Goal: Transaction & Acquisition: Download file/media

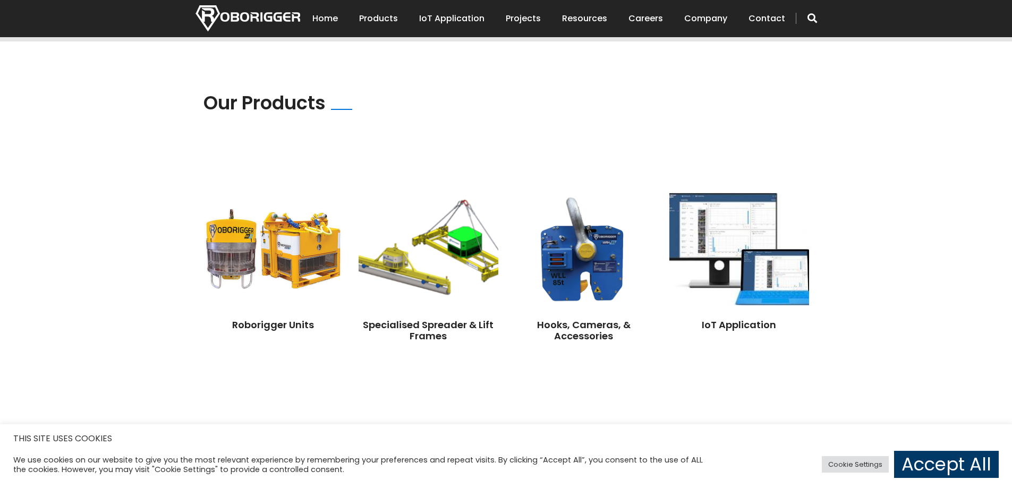
scroll to position [744, 0]
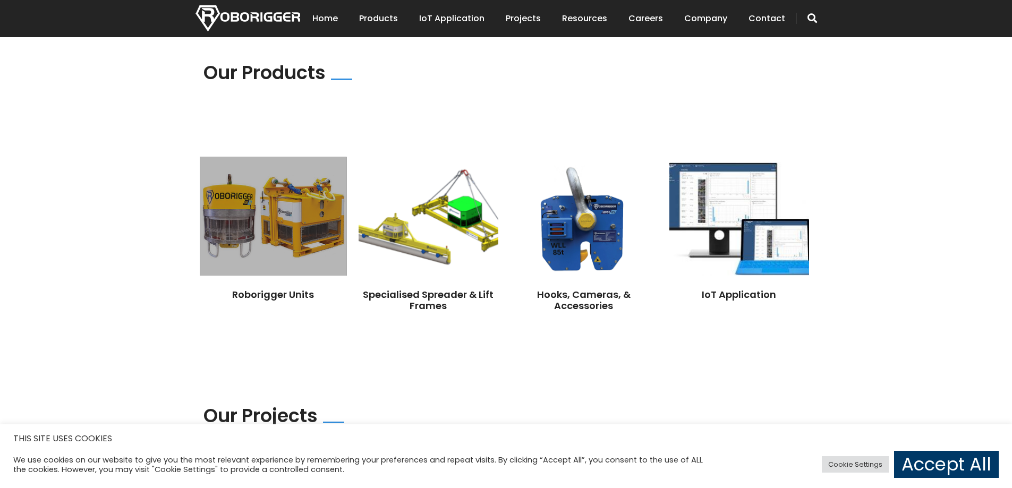
click at [290, 229] on img at bounding box center [273, 216] width 147 height 119
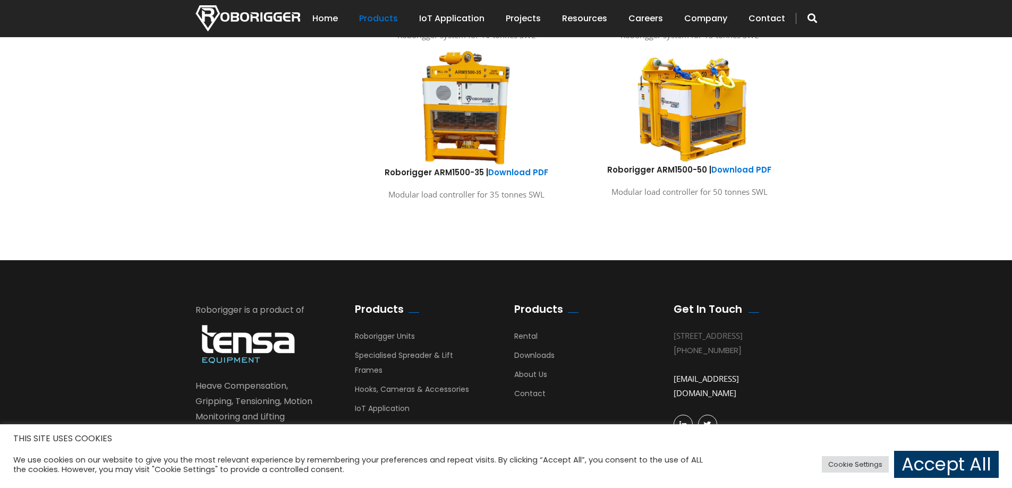
scroll to position [744, 0]
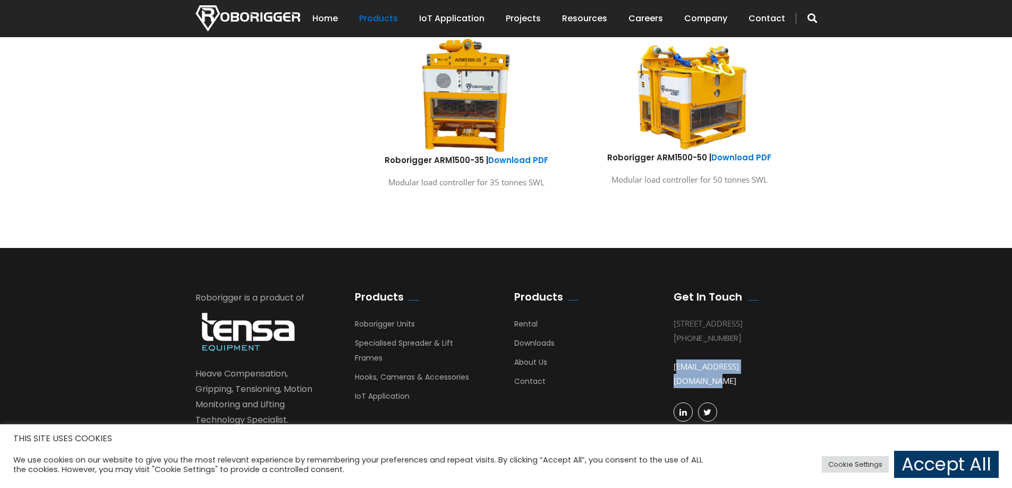
drag, startPoint x: 791, startPoint y: 382, endPoint x: 671, endPoint y: 378, distance: 119.6
click at [671, 378] on div "Get In Touch [STREET_ADDRESS] [PHONE_NUMBER] [EMAIL_ADDRESS][DOMAIN_NAME]" at bounding box center [744, 364] width 159 height 147
copy link "[EMAIL_ADDRESS][DOMAIN_NAME]"
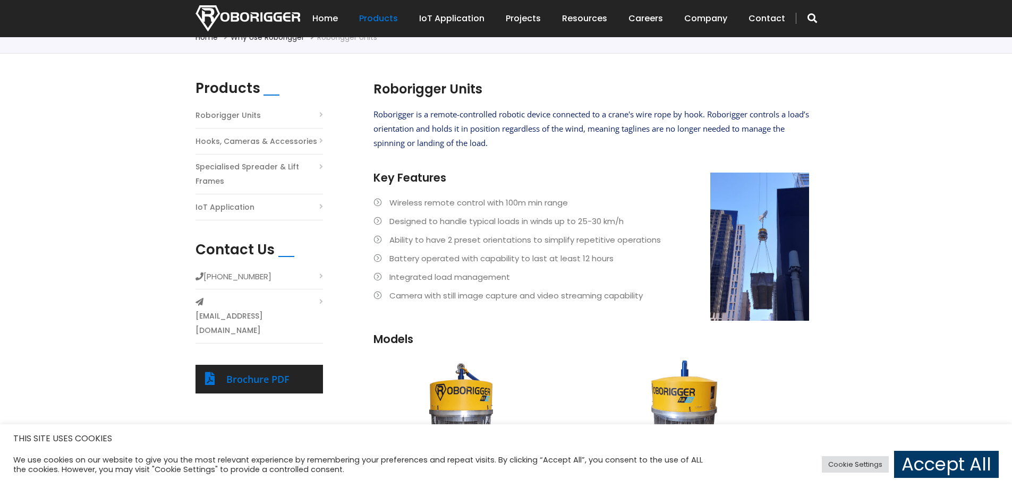
scroll to position [266, 0]
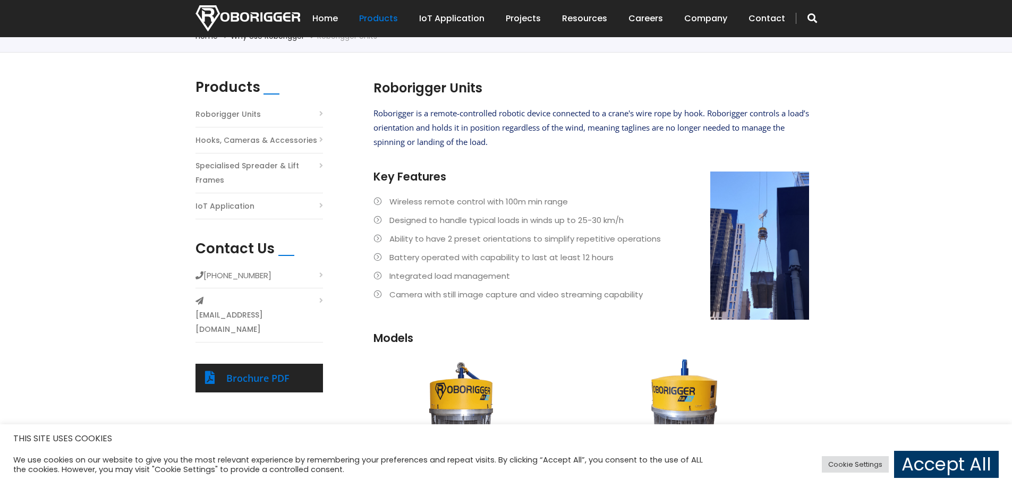
click at [283, 308] on link "[EMAIL_ADDRESS][DOMAIN_NAME]" at bounding box center [258, 322] width 127 height 29
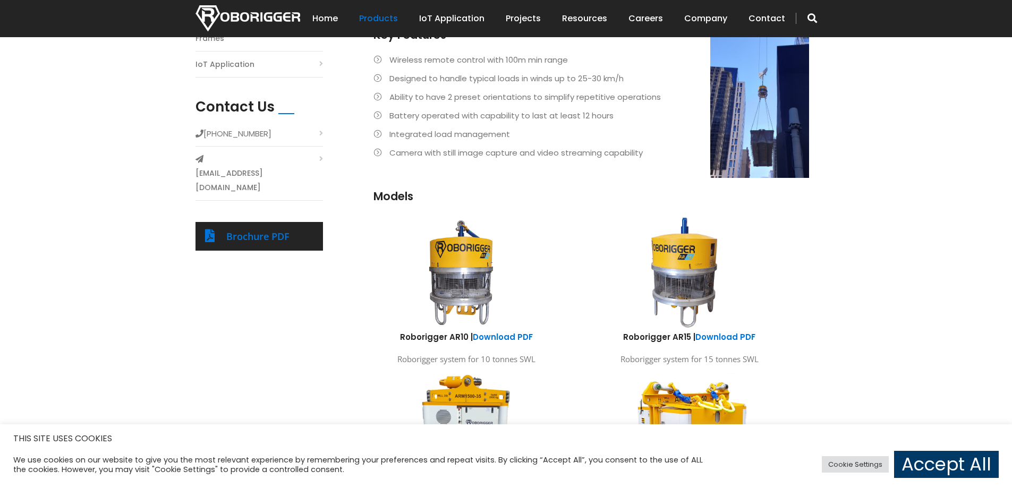
scroll to position [425, 0]
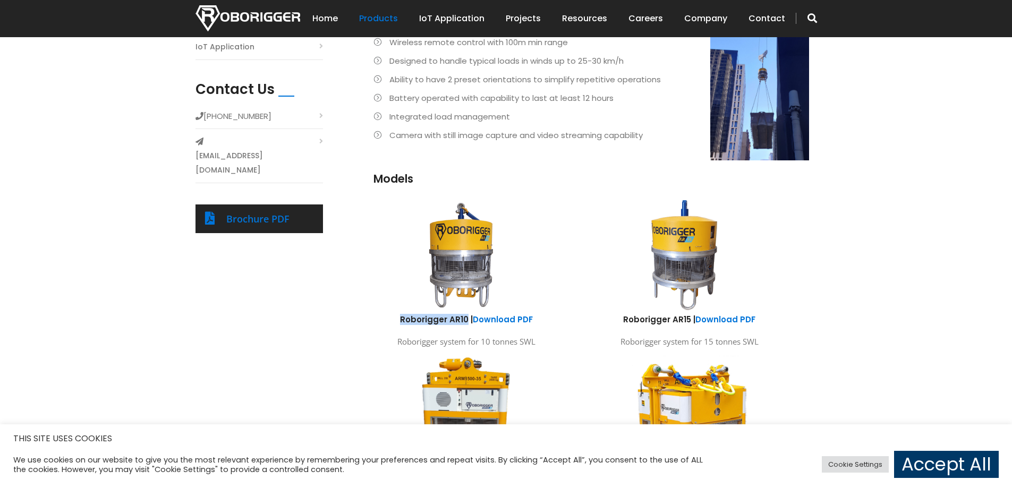
drag, startPoint x: 400, startPoint y: 324, endPoint x: 466, endPoint y: 323, distance: 66.4
click at [466, 323] on h6 "Roborigger AR10 | Download PDF" at bounding box center [466, 319] width 207 height 11
copy h6 "Roborigger AR10"
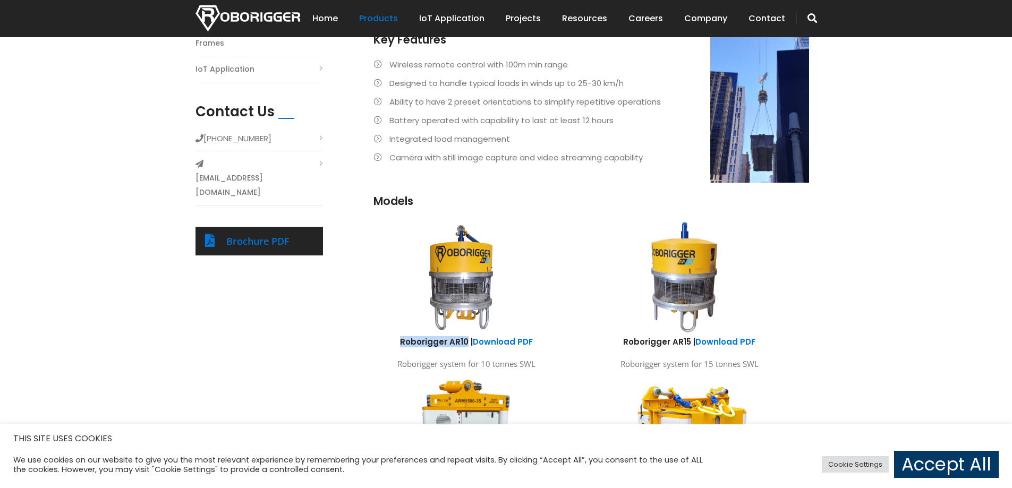
scroll to position [372, 0]
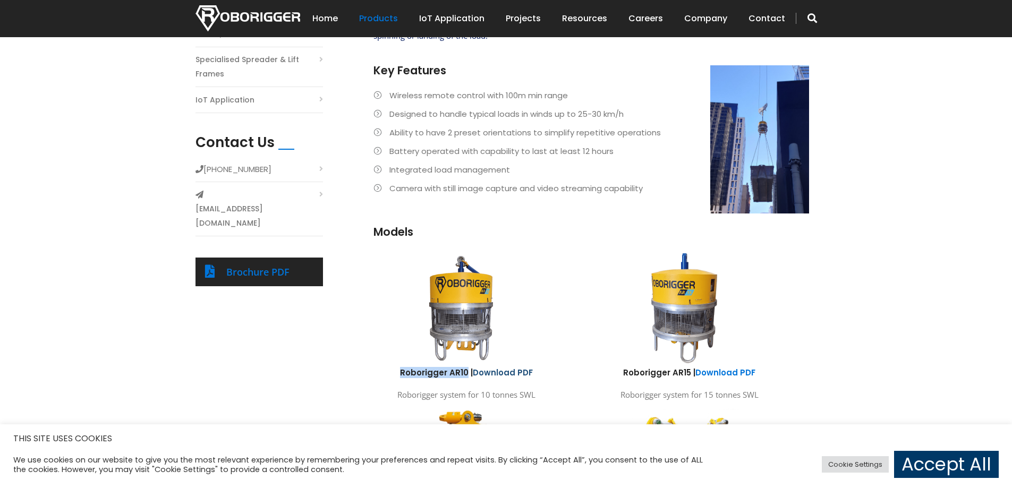
click at [499, 374] on link "Download PDF" at bounding box center [503, 372] width 60 height 11
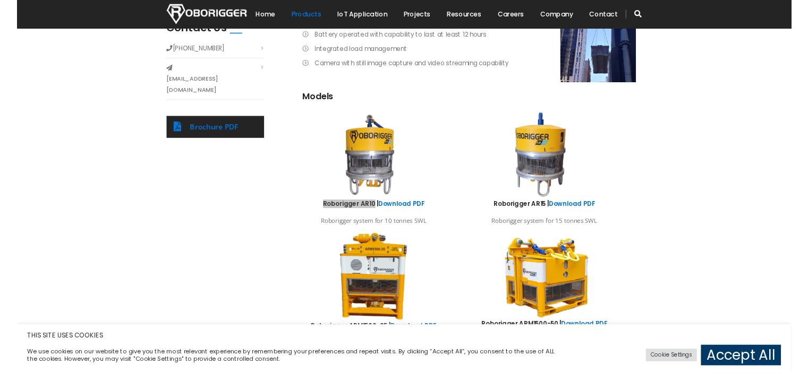
scroll to position [531, 0]
